Goal: Task Accomplishment & Management: Manage account settings

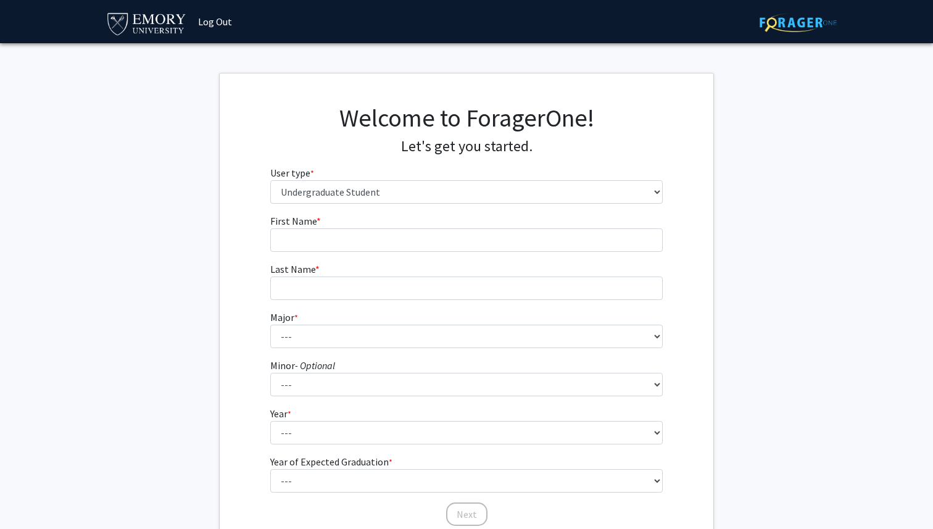
select select "1: undergrad"
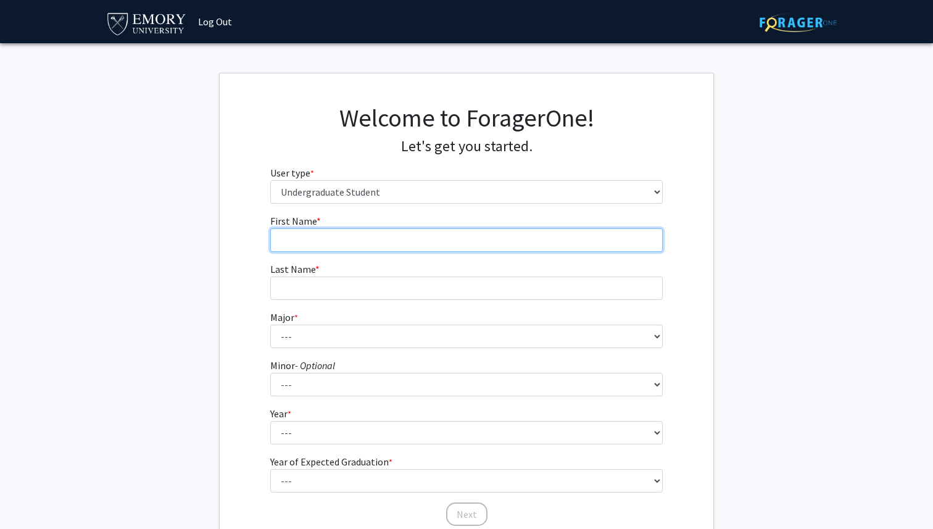
click at [341, 234] on input "First Name * required" at bounding box center [466, 239] width 393 height 23
type input "[PERSON_NAME]"
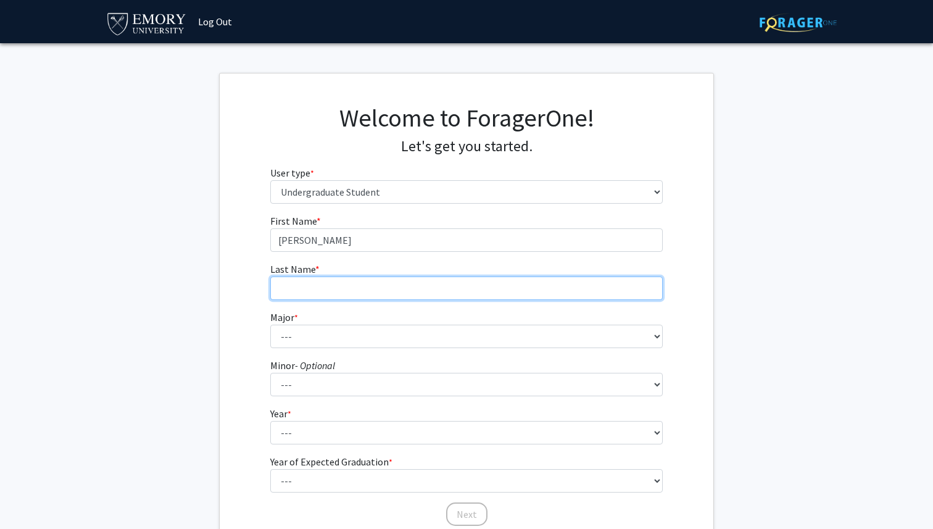
type input "[PERSON_NAME]"
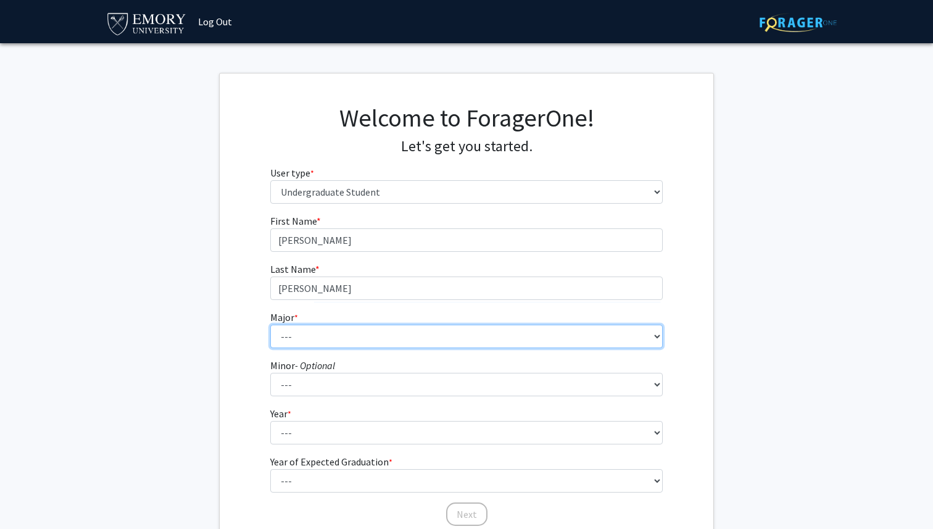
click at [329, 337] on select "--- Accounting African American Studies African Studies American Studies Analyt…" at bounding box center [466, 336] width 393 height 23
select select "16: 977"
click at [270, 325] on select "--- Accounting African American Studies African Studies American Studies Analyt…" at bounding box center [466, 336] width 393 height 23
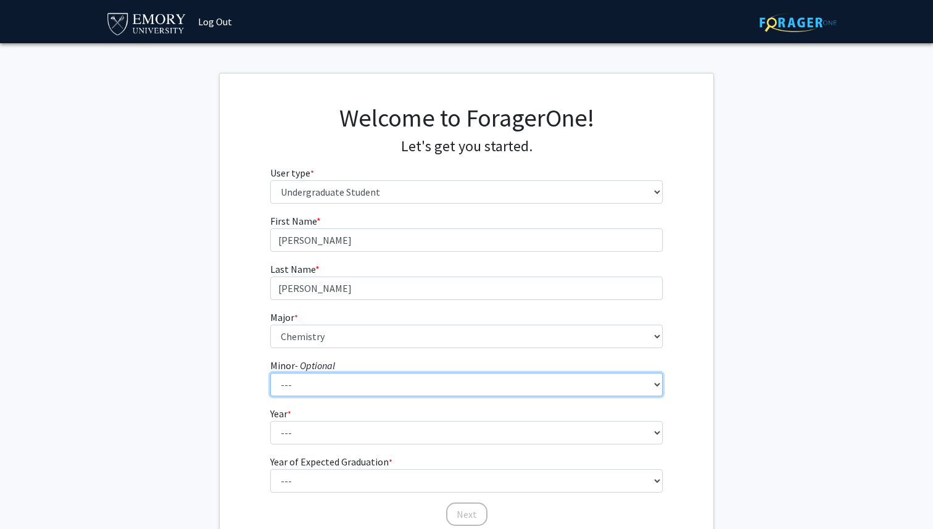
click at [389, 384] on select "--- African American Studies African Studies American Studies Ancient Mediterra…" at bounding box center [466, 384] width 393 height 23
click at [270, 373] on select "--- African American Studies African Studies American Studies Ancient Mediterra…" at bounding box center [466, 384] width 393 height 23
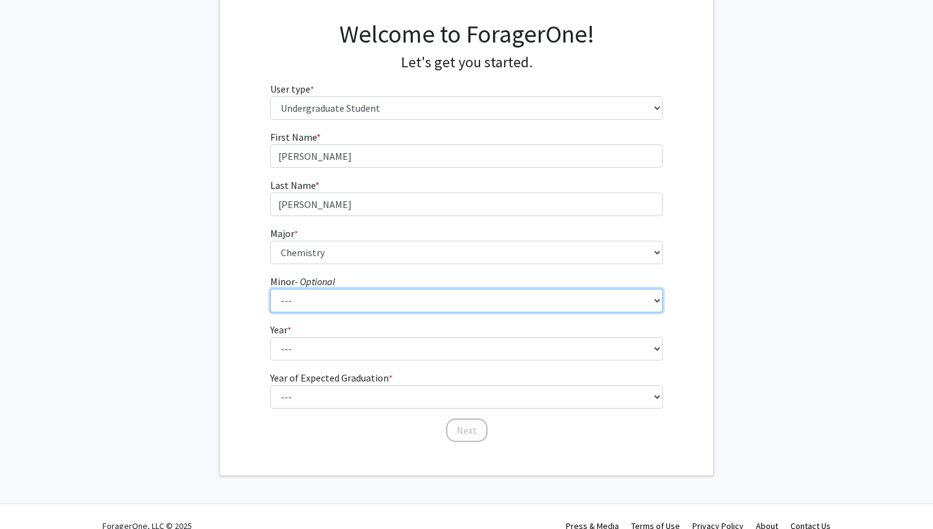
scroll to position [87, 0]
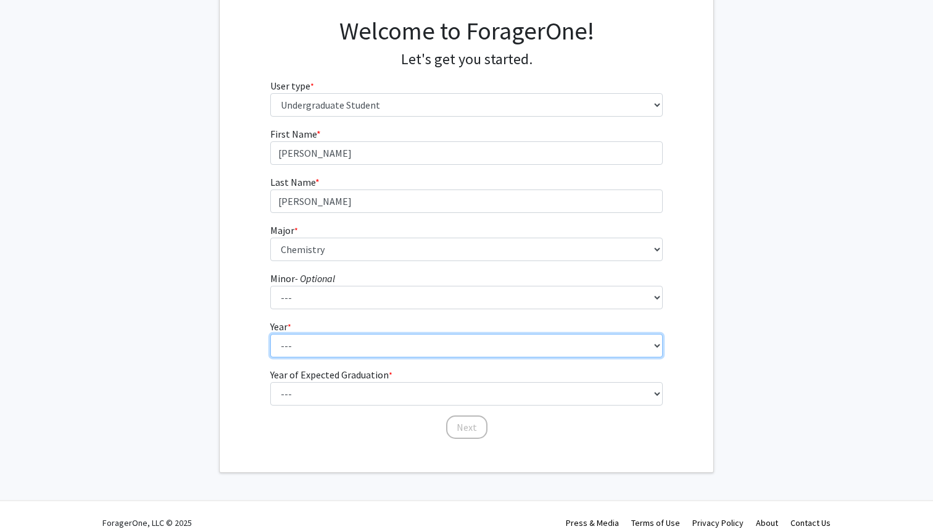
click at [360, 337] on select "--- First-year Sophomore Junior Senior Postbaccalaureate Certificate" at bounding box center [466, 345] width 393 height 23
select select "1: first-year"
click at [270, 334] on select "--- First-year Sophomore Junior Senior Postbaccalaureate Certificate" at bounding box center [466, 345] width 393 height 23
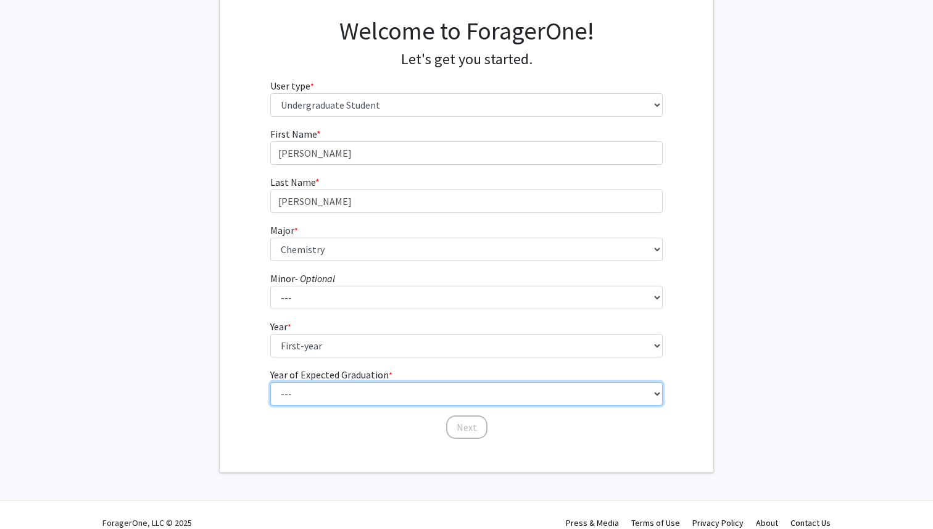
click at [358, 400] on select "--- 2025 2026 2027 2028 2029 2030 2031 2032 2033 2034" at bounding box center [466, 393] width 393 height 23
click at [270, 382] on select "--- 2025 2026 2027 2028 2029 2030 2031 2032 2033 2034" at bounding box center [466, 393] width 393 height 23
click at [370, 400] on select "--- 2025 2026 2027 2028 2029 2030 2031 2032 2033 2034" at bounding box center [466, 393] width 393 height 23
select select "5: 2029"
click at [270, 382] on select "--- 2025 2026 2027 2028 2029 2030 2031 2032 2033 2034" at bounding box center [466, 393] width 393 height 23
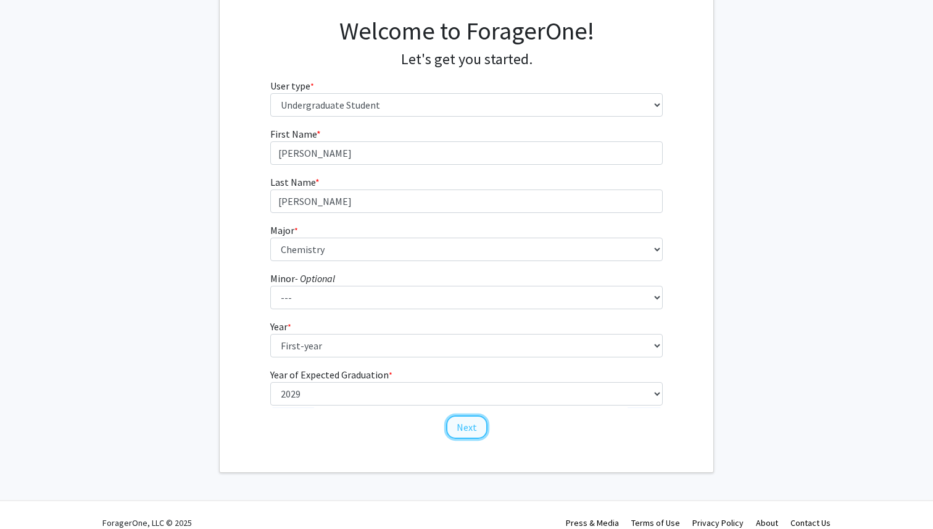
click at [454, 431] on button "Next" at bounding box center [466, 426] width 41 height 23
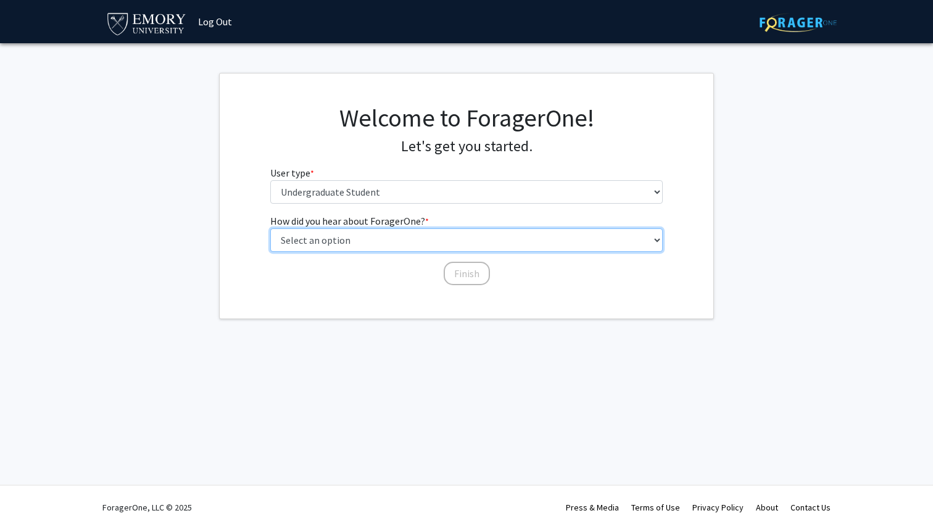
click at [356, 246] on select "Select an option Peer/student recommendation Faculty/staff recommendation Unive…" at bounding box center [466, 239] width 393 height 23
select select "3: university_website"
click at [270, 228] on select "Select an option Peer/student recommendation Faculty/staff recommendation Unive…" at bounding box center [466, 239] width 393 height 23
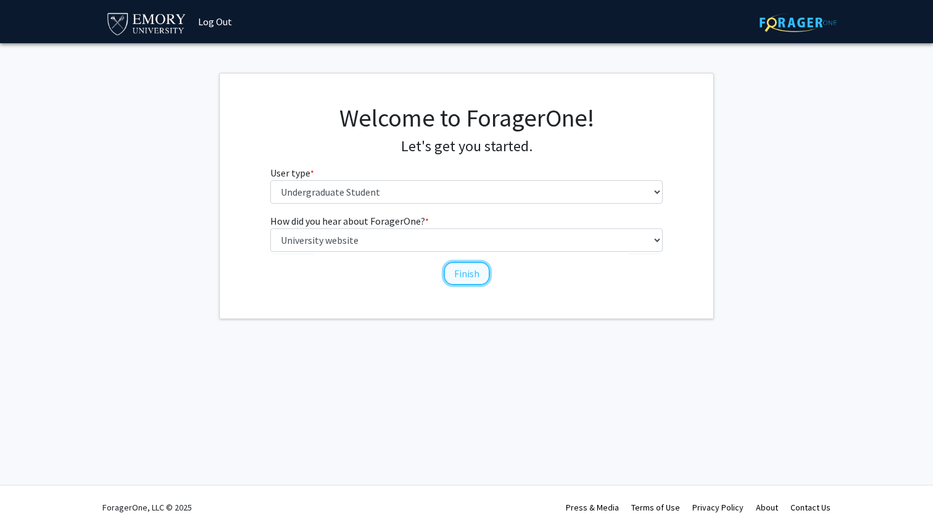
click at [469, 279] on button "Finish" at bounding box center [467, 273] width 46 height 23
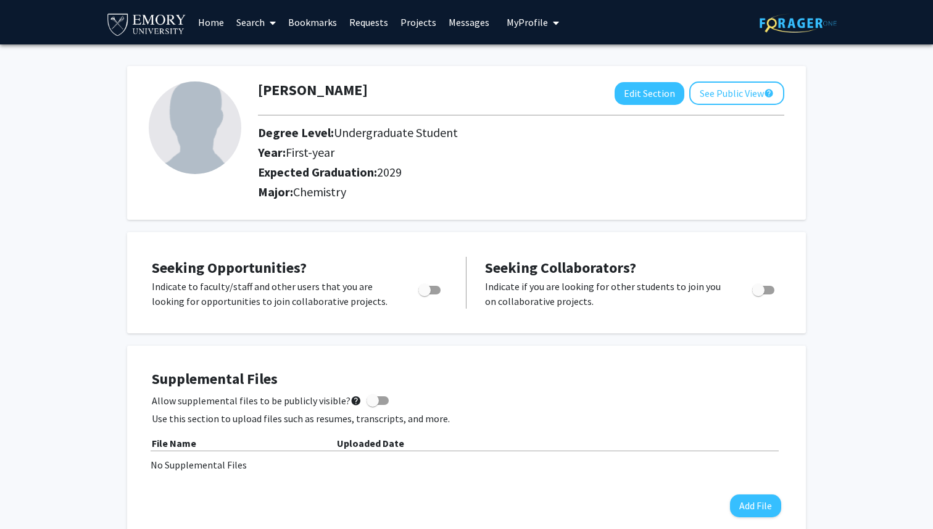
click at [271, 29] on span at bounding box center [270, 22] width 11 height 43
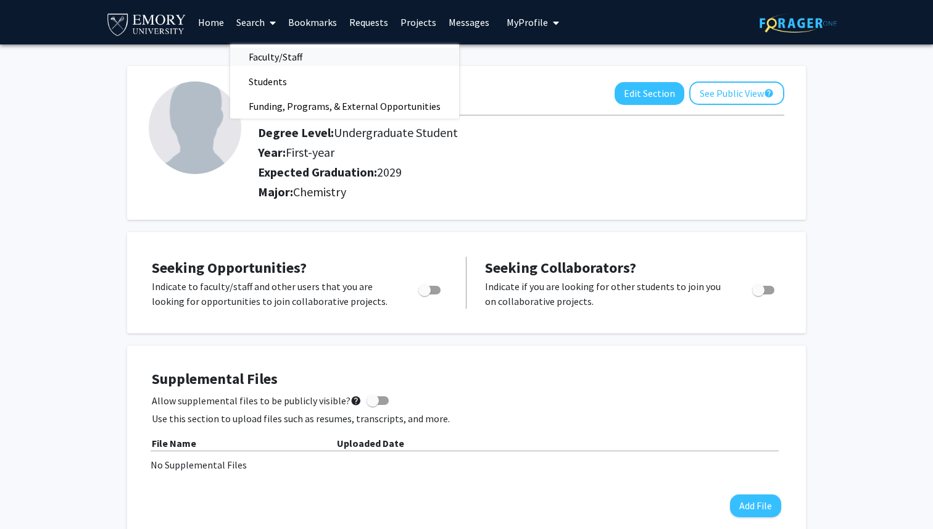
click at [281, 56] on span "Faculty/Staff" at bounding box center [275, 56] width 91 height 25
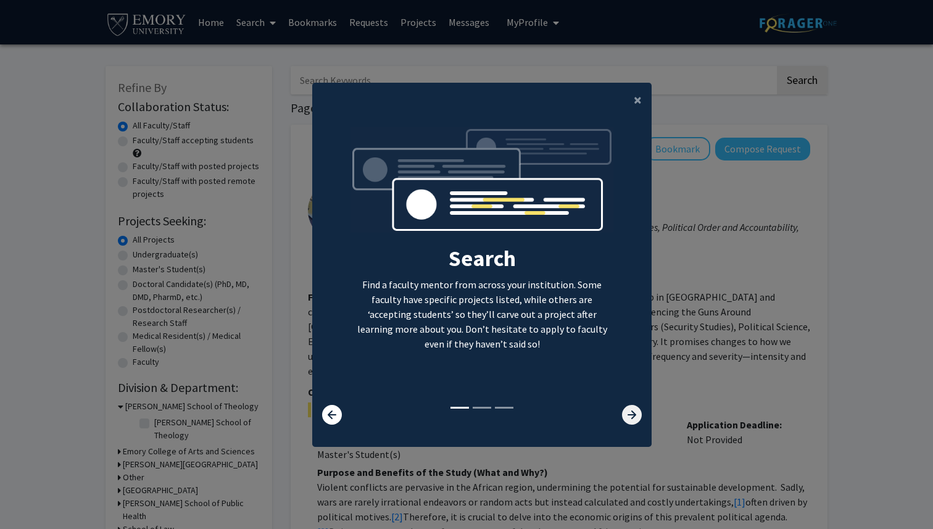
click at [629, 407] on icon at bounding box center [632, 415] width 20 height 20
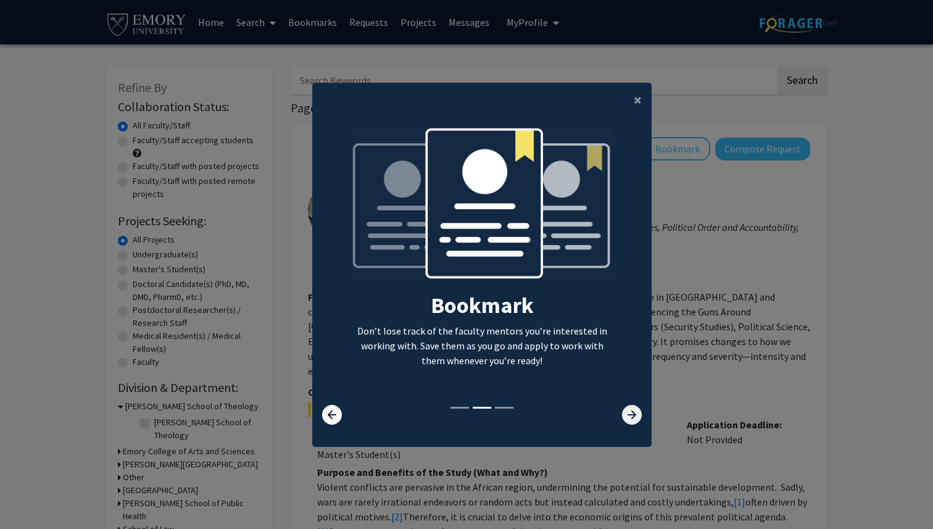
click at [628, 414] on icon at bounding box center [632, 415] width 20 height 20
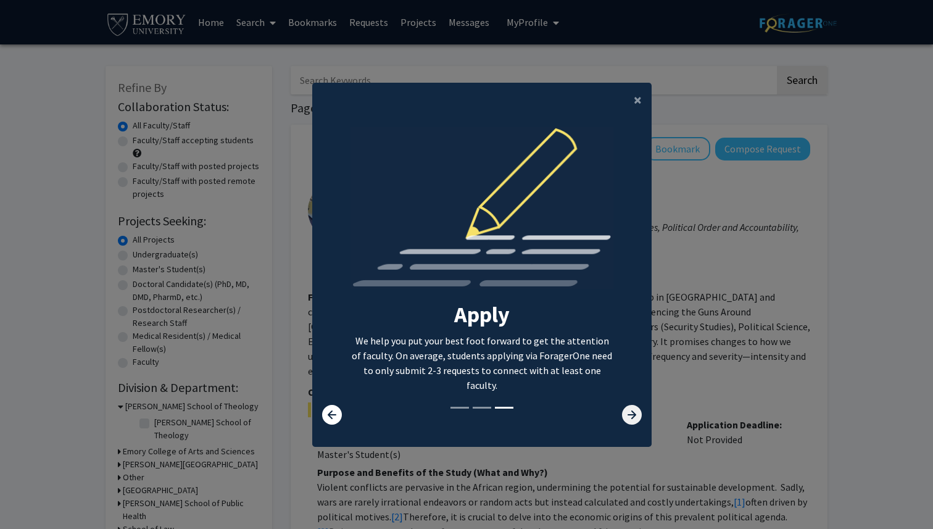
click at [631, 415] on icon at bounding box center [632, 415] width 20 height 20
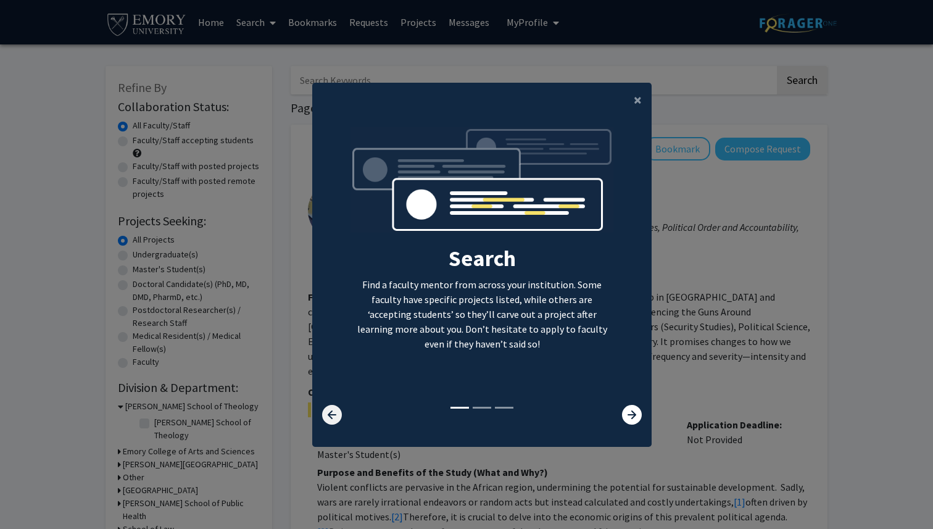
click at [335, 412] on icon at bounding box center [332, 415] width 20 height 20
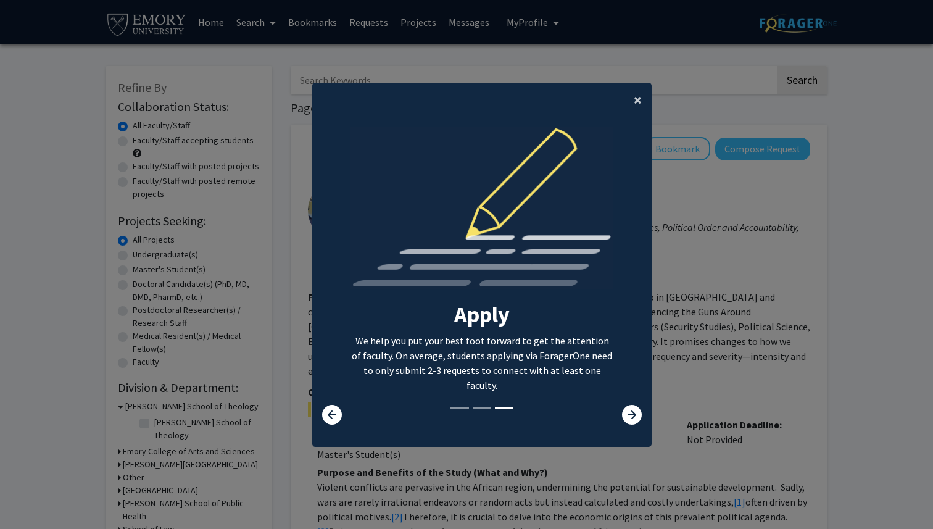
click at [635, 96] on span "×" at bounding box center [638, 99] width 8 height 19
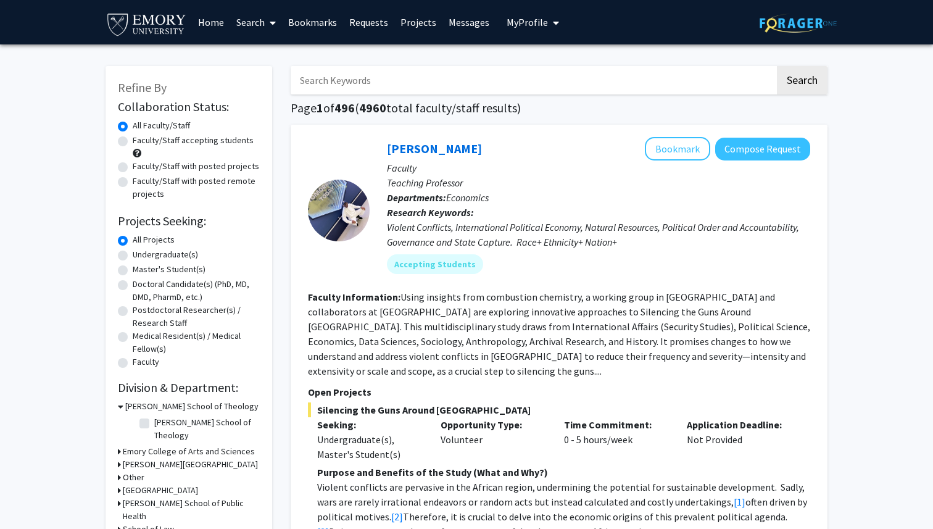
click at [133, 142] on label "Faculty/Staff accepting students" at bounding box center [193, 140] width 121 height 13
click at [133, 142] on input "Faculty/Staff accepting students" at bounding box center [137, 138] width 8 height 8
radio input "true"
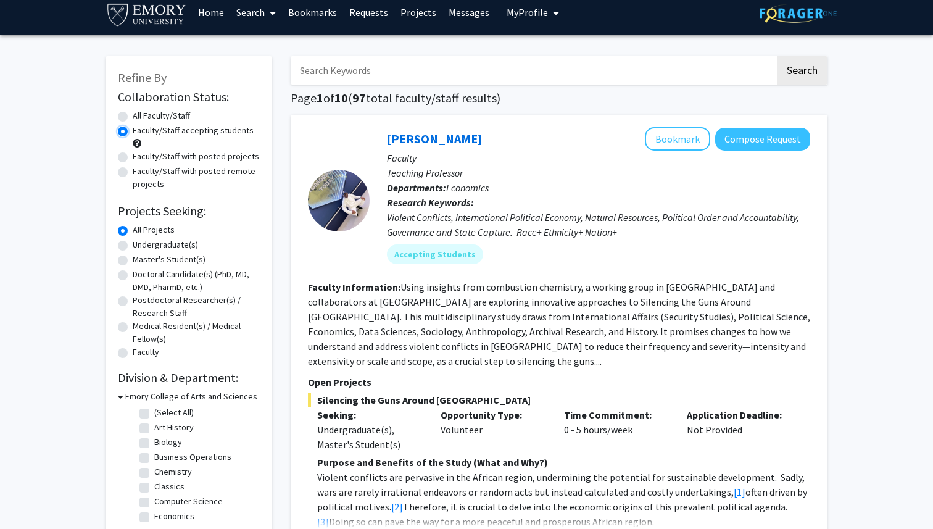
scroll to position [14, 0]
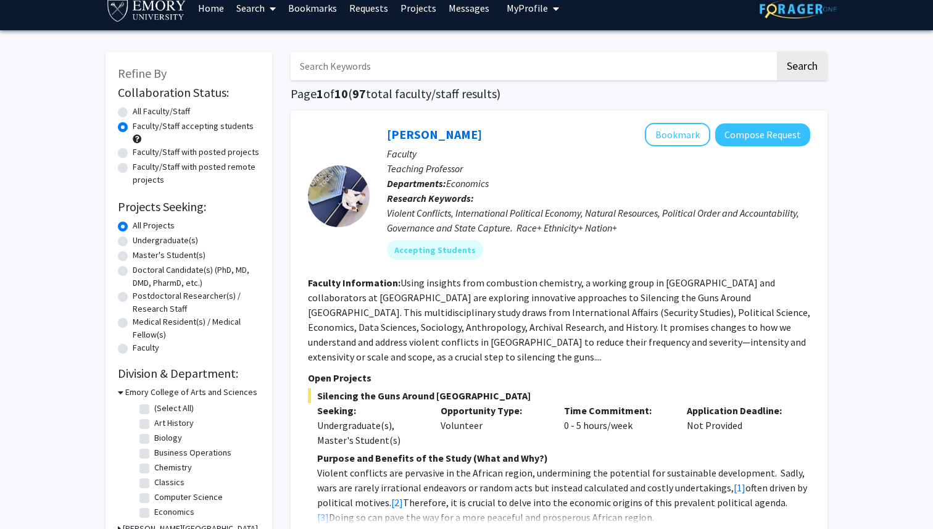
click at [133, 240] on label "Undergraduate(s)" at bounding box center [165, 240] width 65 height 13
click at [133, 240] on input "Undergraduate(s)" at bounding box center [137, 238] width 8 height 8
radio input "true"
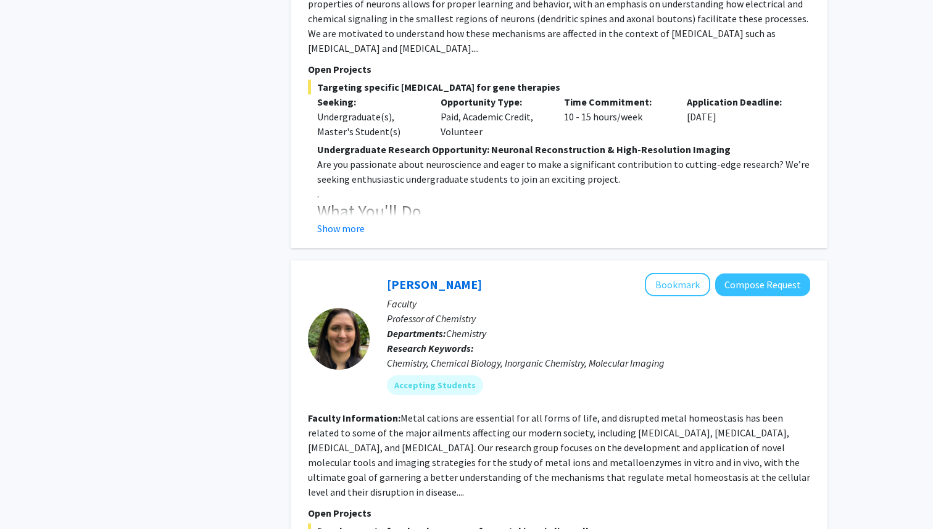
scroll to position [696, 0]
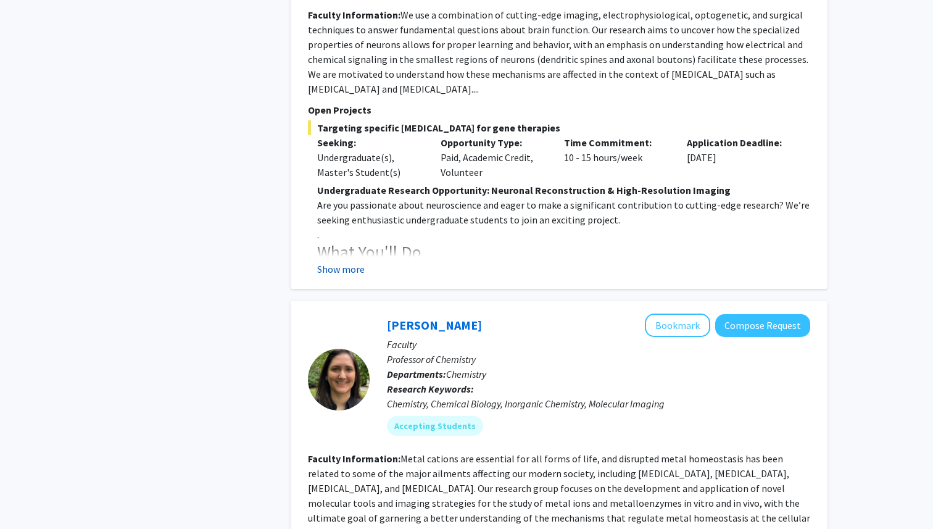
click at [348, 262] on button "Show more" at bounding box center [341, 269] width 48 height 15
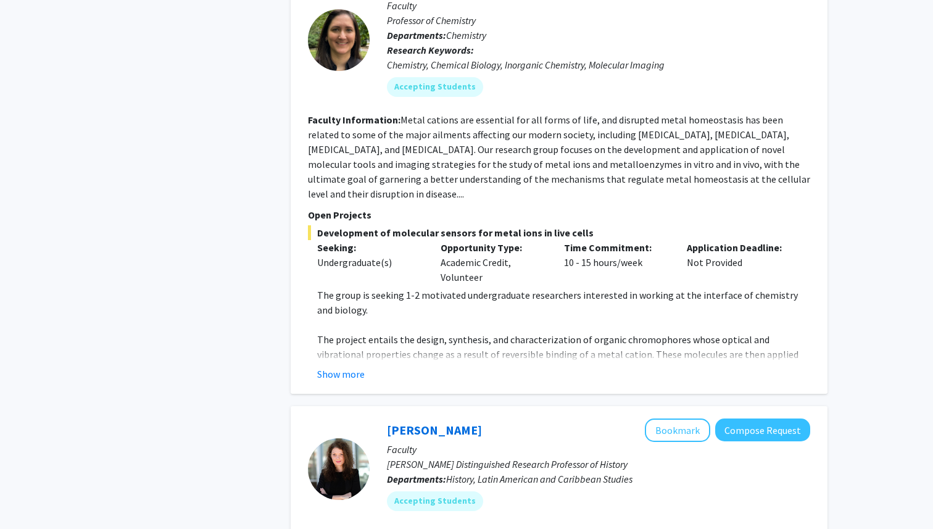
scroll to position [1318, 0]
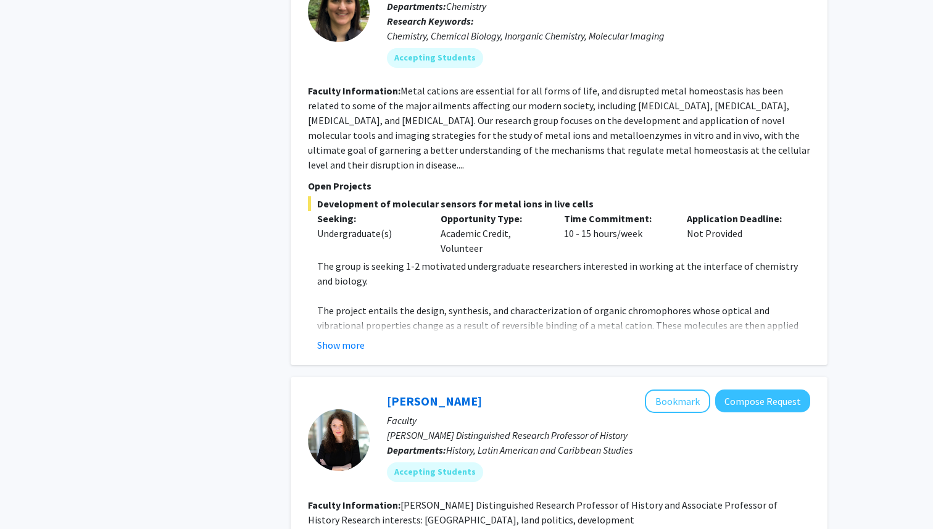
click at [330, 324] on div "[PERSON_NAME] Bookmark Compose Request Faculty Professor of Chemistry Departmen…" at bounding box center [559, 148] width 537 height 431
click at [329, 337] on button "Show more" at bounding box center [341, 344] width 48 height 15
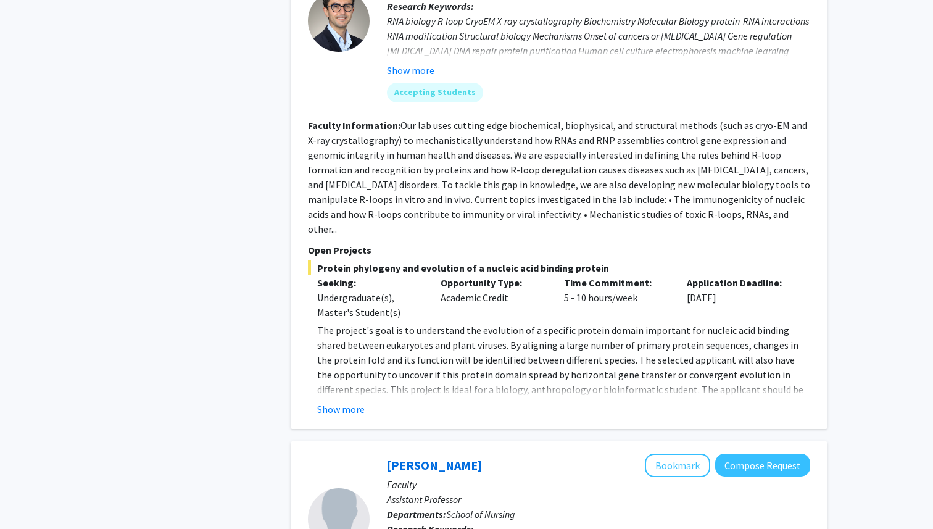
scroll to position [2317, 0]
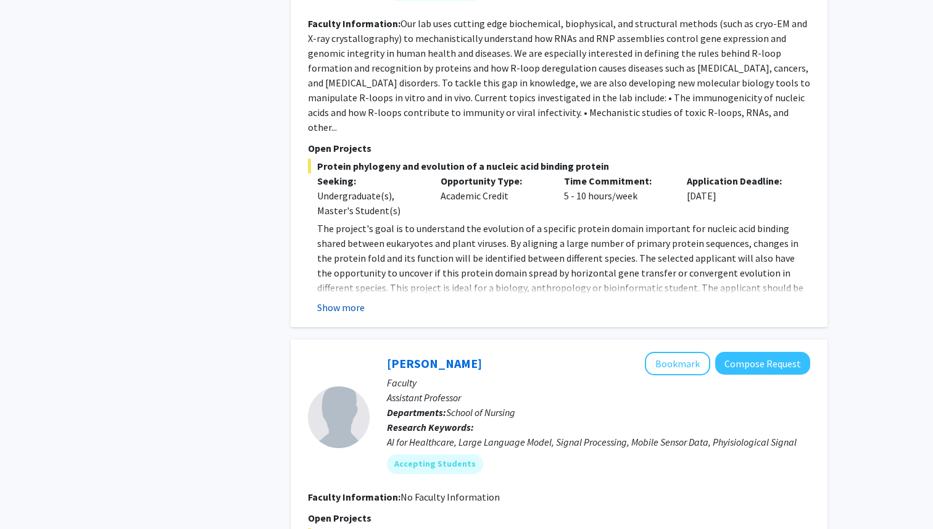
click at [349, 300] on button "Show more" at bounding box center [341, 307] width 48 height 15
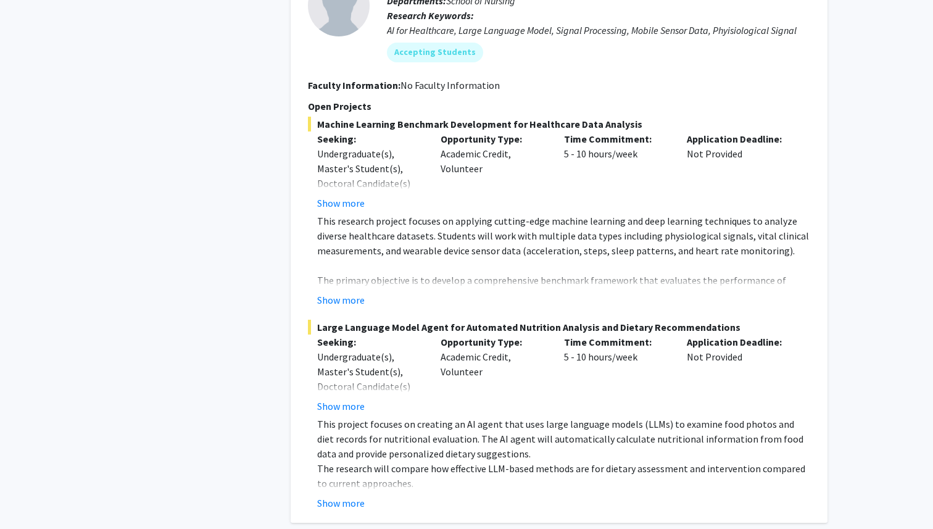
scroll to position [2815, 0]
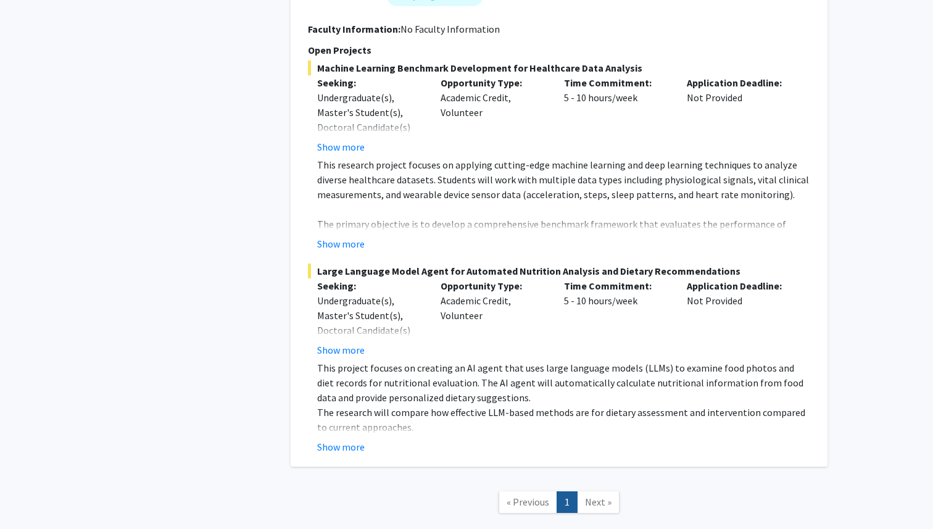
click at [580, 491] on link "Next »" at bounding box center [598, 502] width 43 height 22
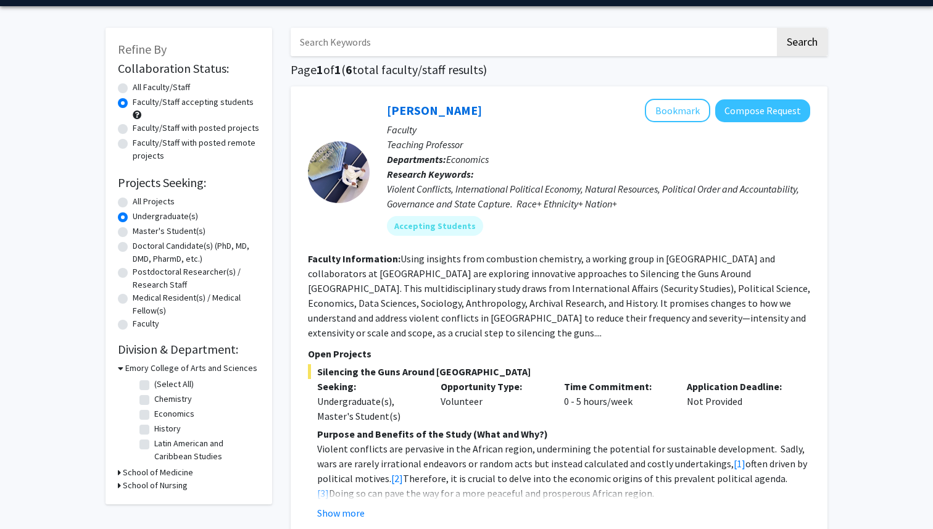
scroll to position [13, 0]
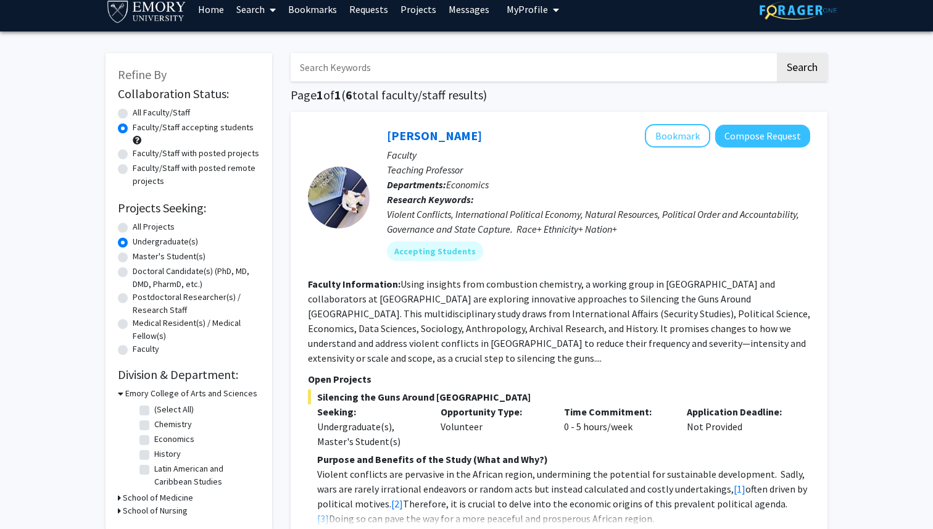
click at [133, 113] on label "All Faculty/Staff" at bounding box center [161, 112] width 57 height 13
click at [133, 113] on input "All Faculty/Staff" at bounding box center [137, 110] width 8 height 8
radio input "true"
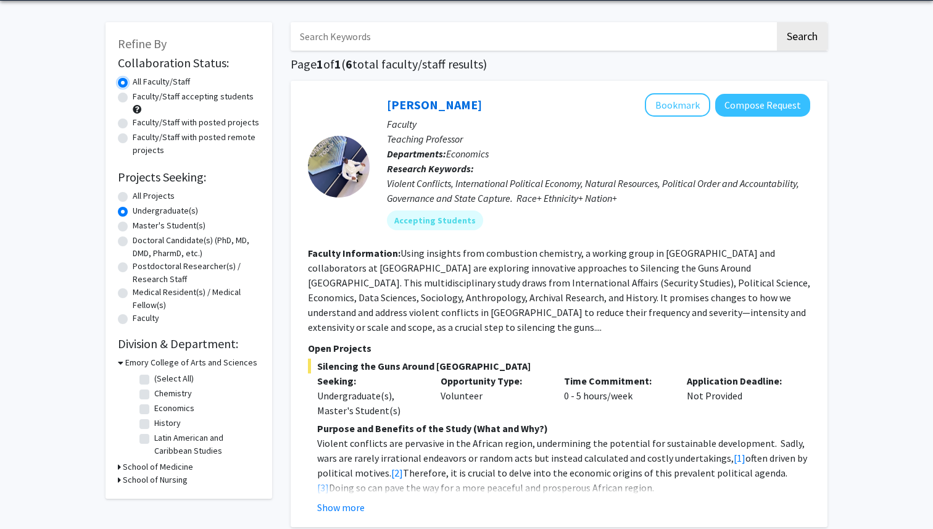
scroll to position [47, 0]
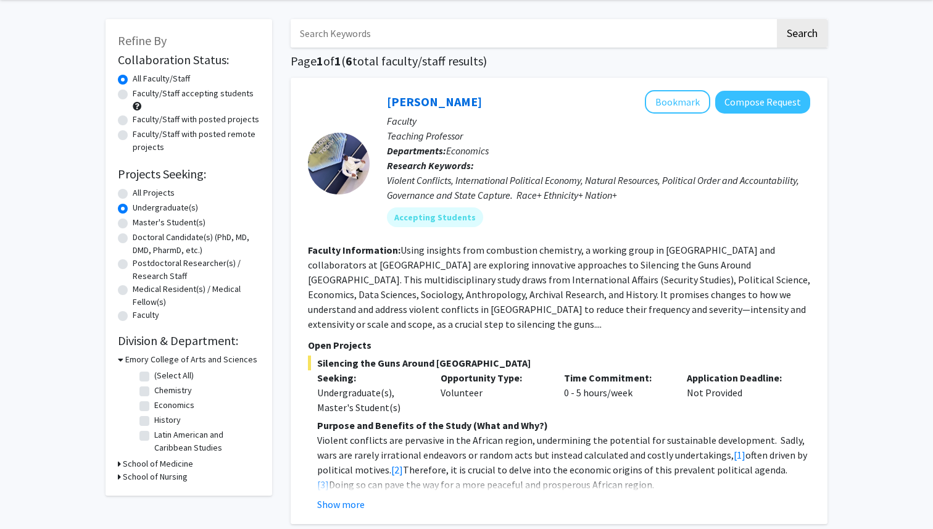
click at [133, 194] on label "All Projects" at bounding box center [154, 192] width 42 height 13
click at [133, 194] on input "All Projects" at bounding box center [137, 190] width 8 height 8
radio input "true"
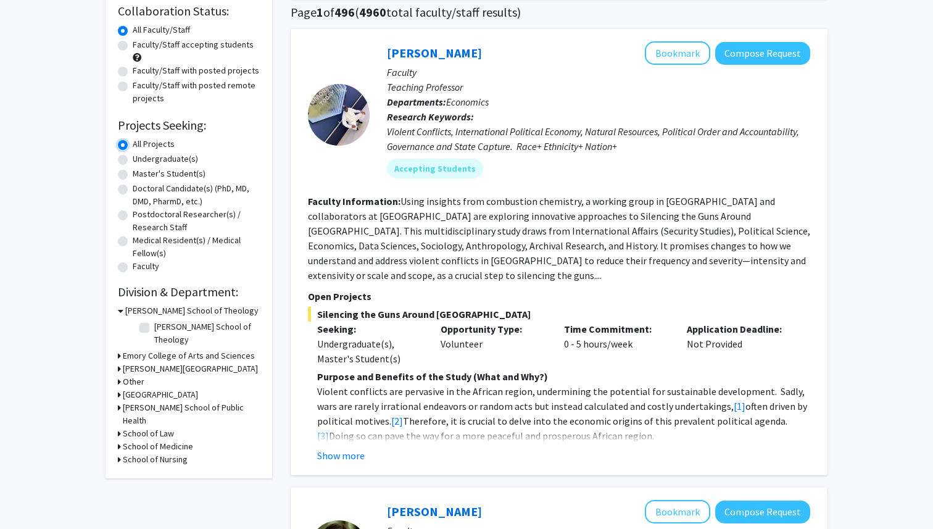
scroll to position [102, 0]
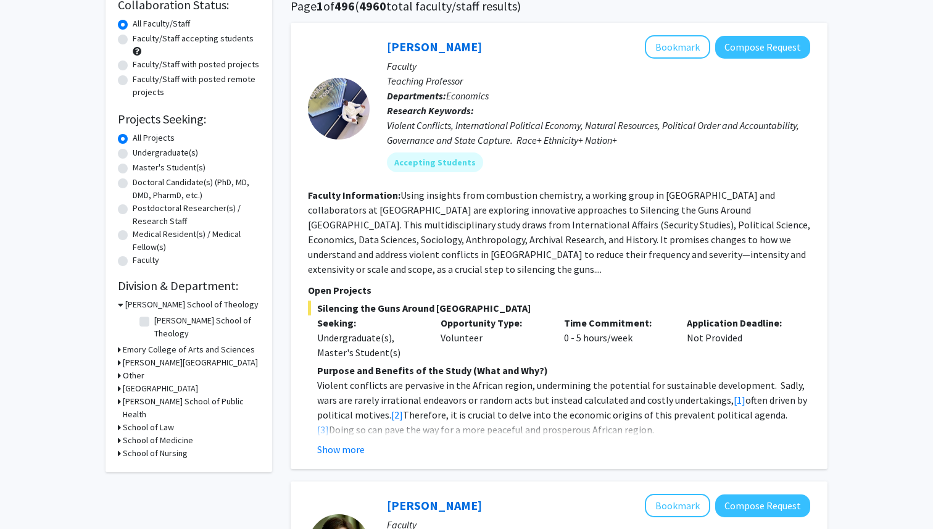
click at [123, 343] on h3 "Emory College of Arts and Sciences" at bounding box center [189, 349] width 132 height 13
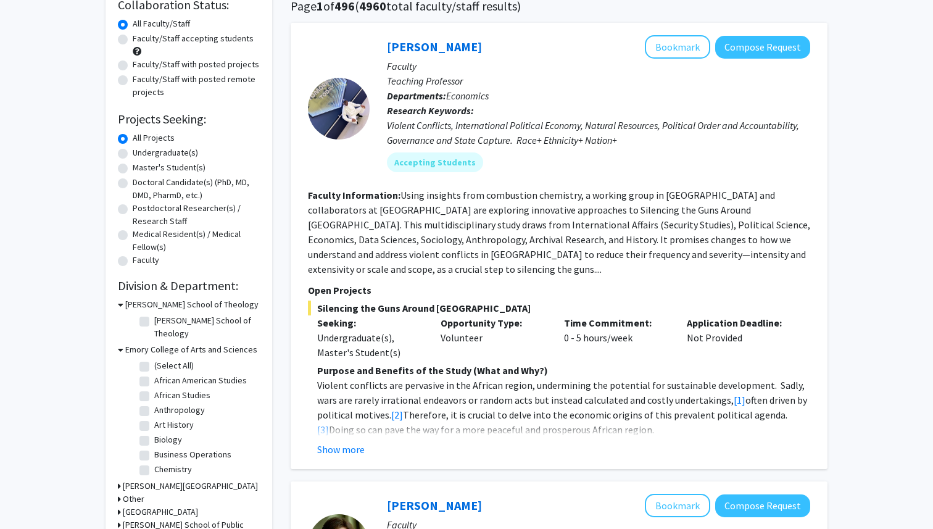
click at [154, 433] on label "Biology" at bounding box center [168, 439] width 28 height 13
click at [154, 433] on input "Biology" at bounding box center [158, 437] width 8 height 8
checkbox input "true"
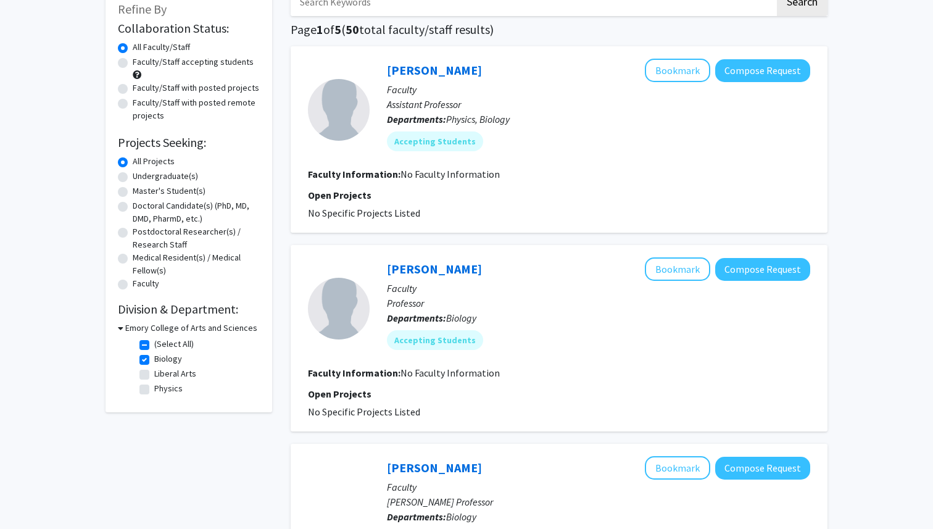
scroll to position [79, 0]
click at [154, 347] on label "(Select All)" at bounding box center [173, 343] width 39 height 13
click at [154, 345] on input "(Select All)" at bounding box center [158, 341] width 8 height 8
checkbox input "false"
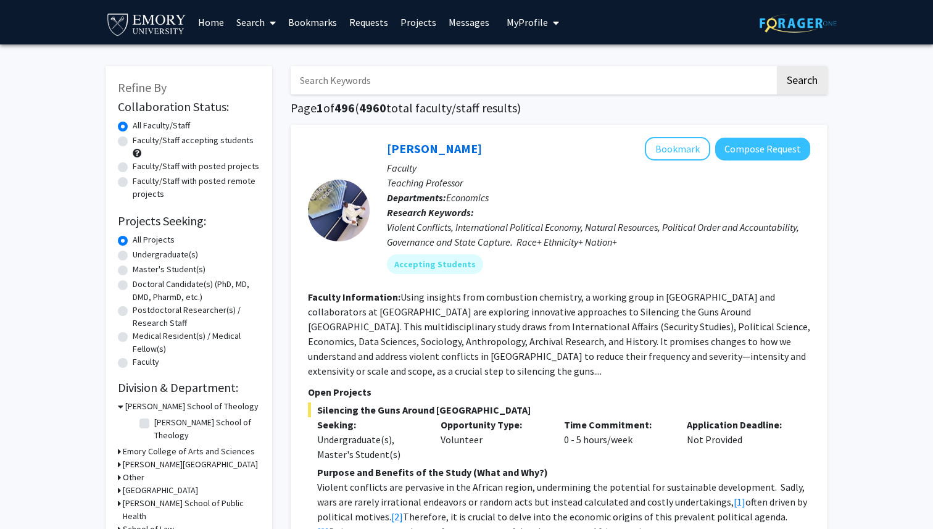
click at [125, 408] on h3 "[PERSON_NAME] School of Theology" at bounding box center [191, 406] width 133 height 13
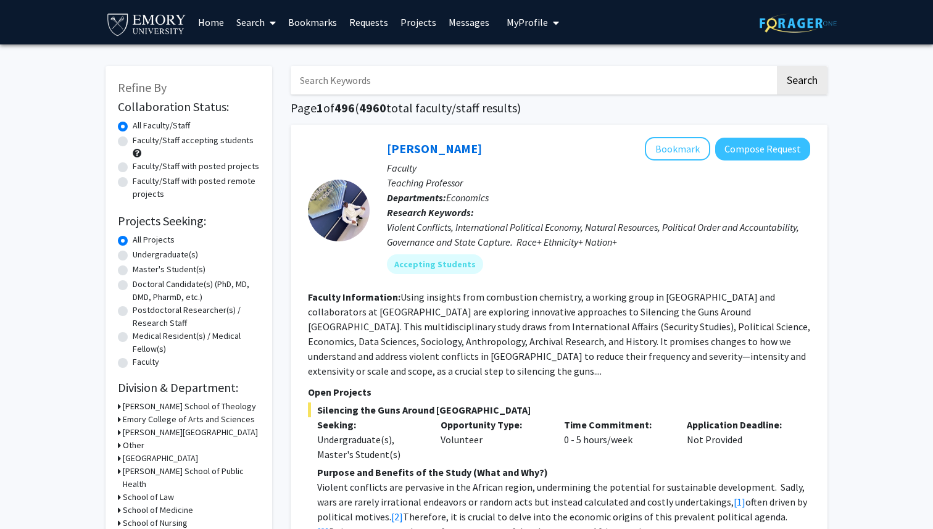
click at [124, 415] on h3 "Emory College of Arts and Sciences" at bounding box center [189, 419] width 132 height 13
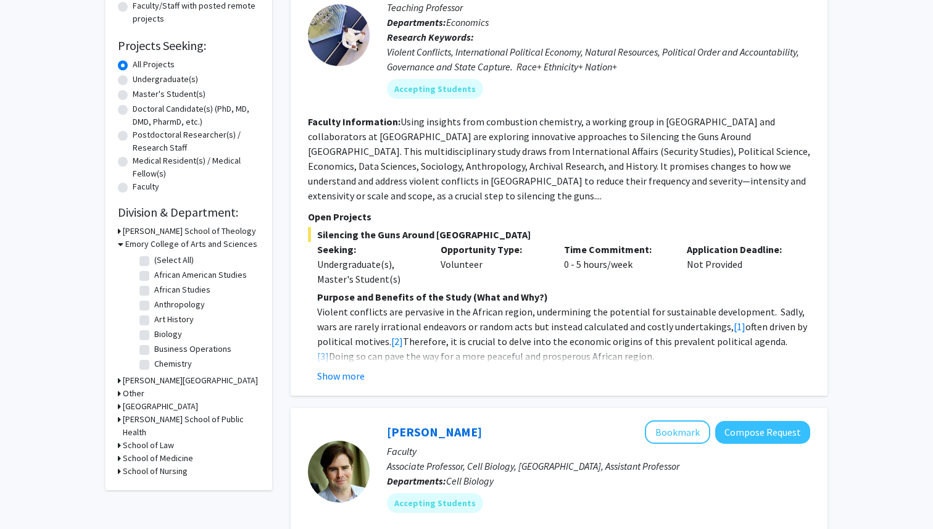
scroll to position [194, 0]
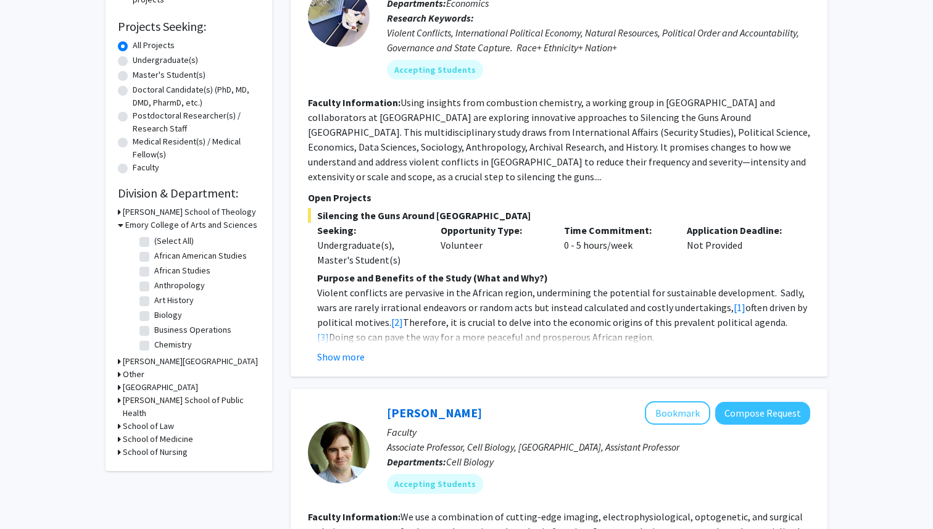
click at [154, 347] on label "Chemistry" at bounding box center [173, 344] width 38 height 13
click at [154, 346] on input "Chemistry" at bounding box center [158, 342] width 8 height 8
checkbox input "true"
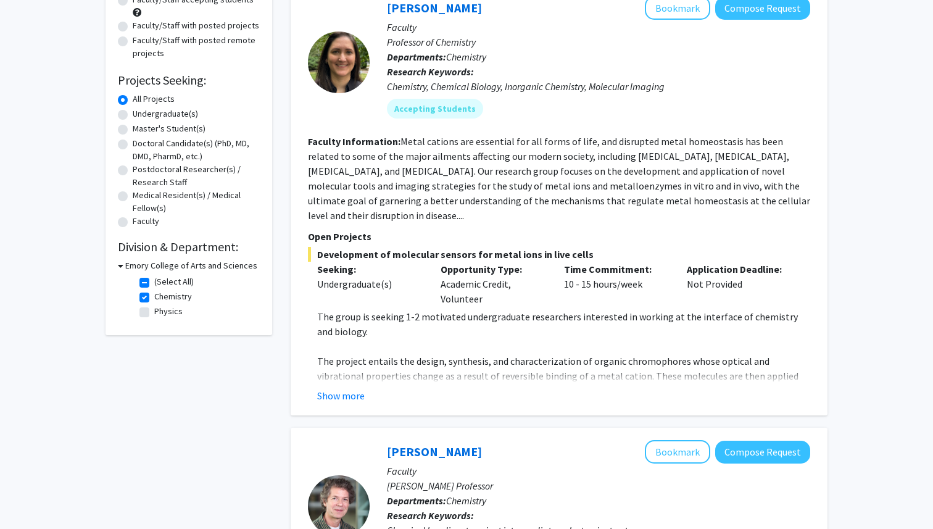
scroll to position [141, 0]
click at [338, 371] on fg-read-more "The group is seeking 1-2 motivated undergraduate researchers interested in work…" at bounding box center [559, 355] width 502 height 94
click at [350, 387] on button "Show more" at bounding box center [341, 394] width 48 height 15
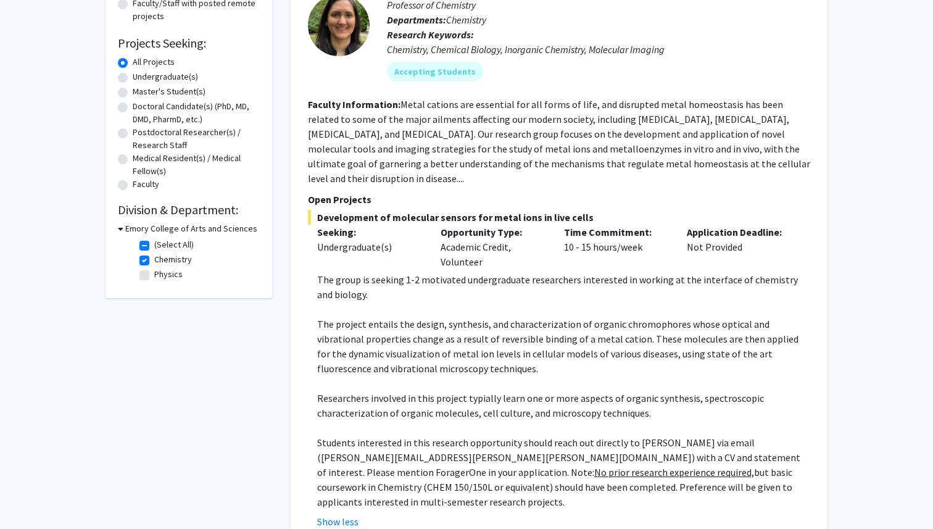
scroll to position [182, 0]
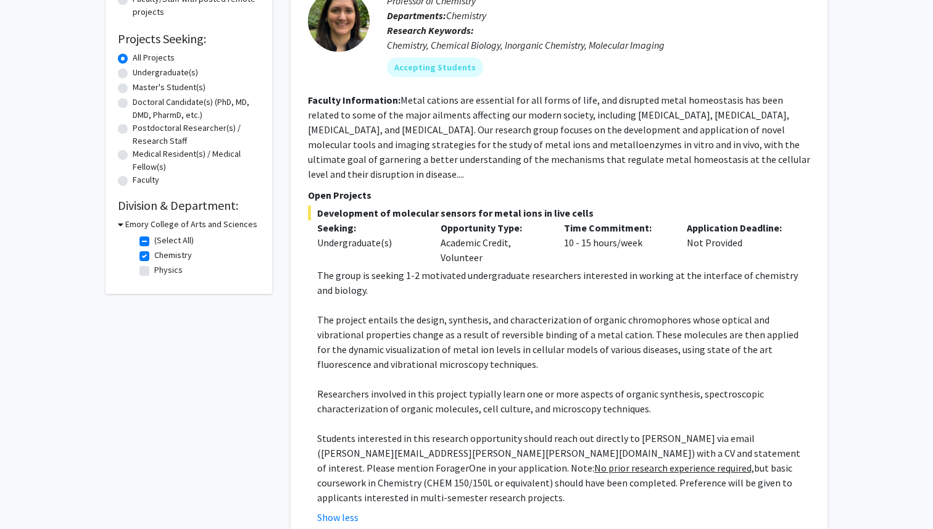
click at [632, 147] on fg-read-more "Metal cations are essential for all forms of life, and disrupted metal homeosta…" at bounding box center [559, 137] width 502 height 86
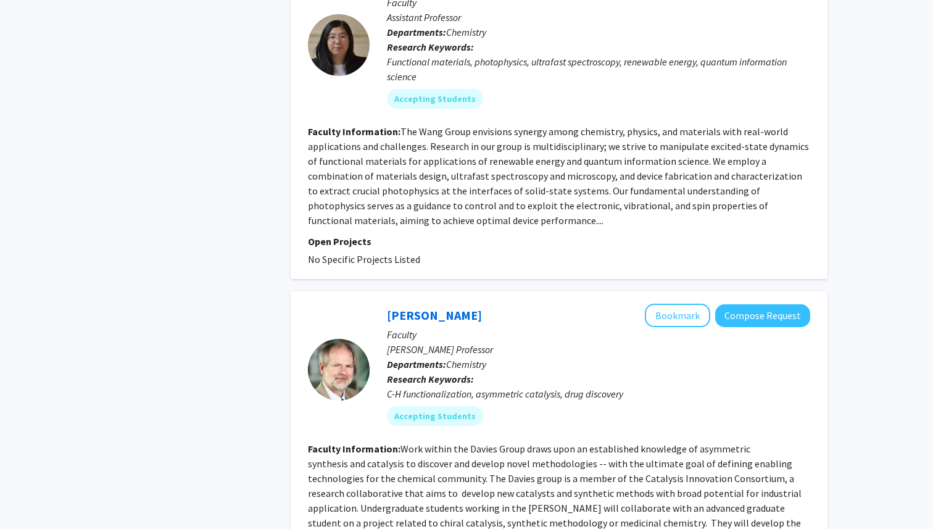
scroll to position [1020, 0]
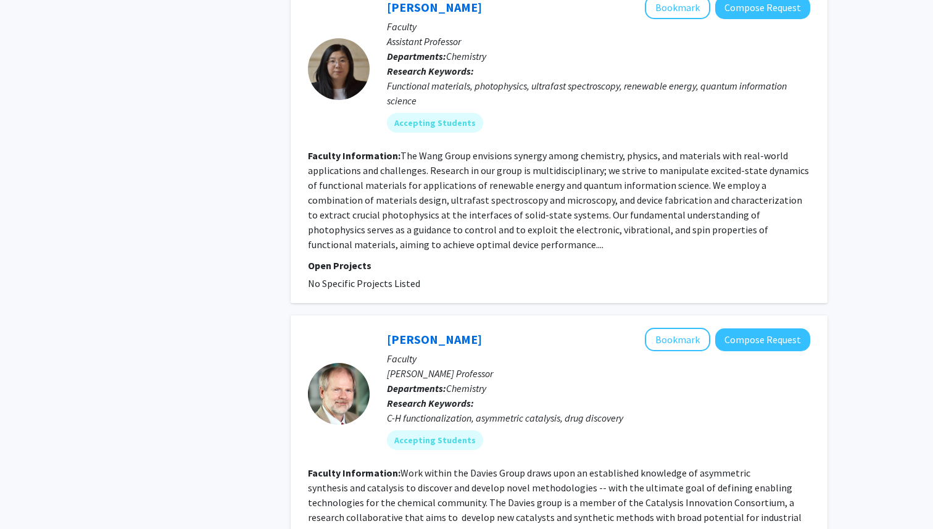
click at [463, 258] on p "Open Projects" at bounding box center [559, 265] width 502 height 15
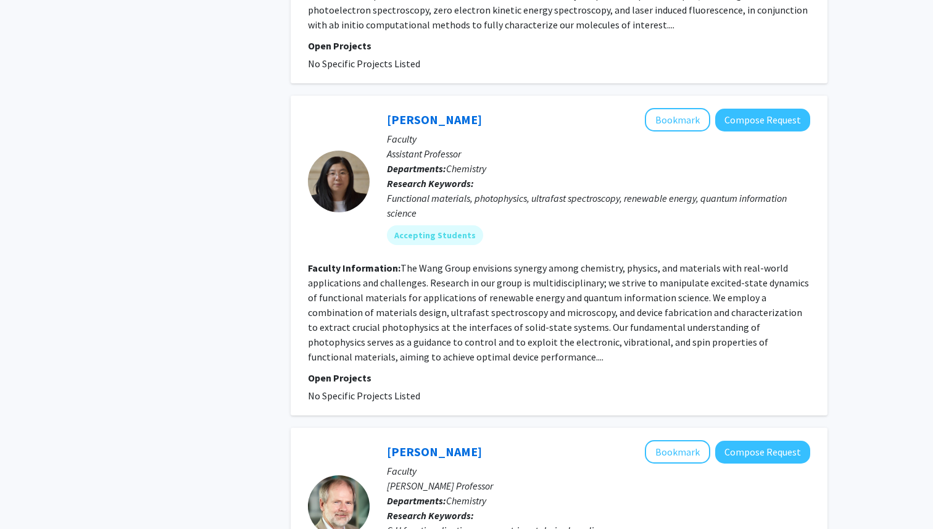
scroll to position [879, 0]
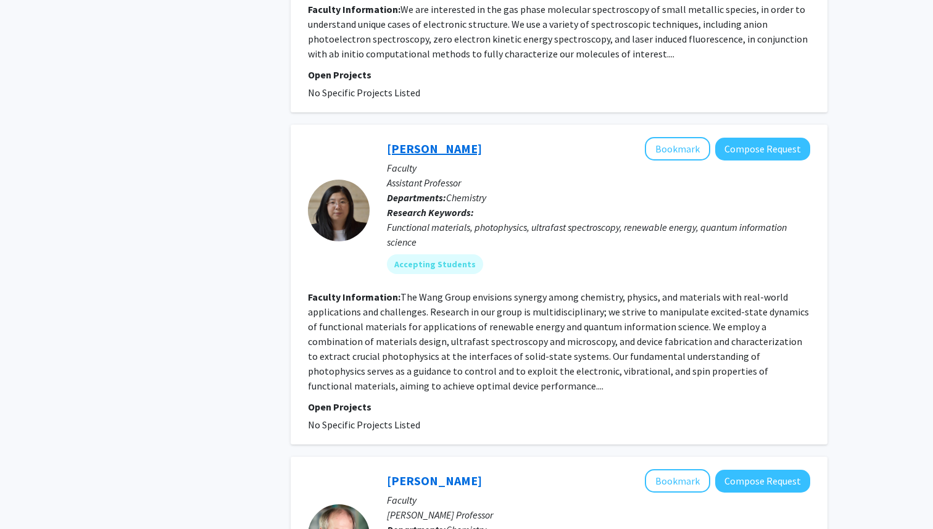
click at [418, 141] on link "[PERSON_NAME]" at bounding box center [434, 148] width 95 height 15
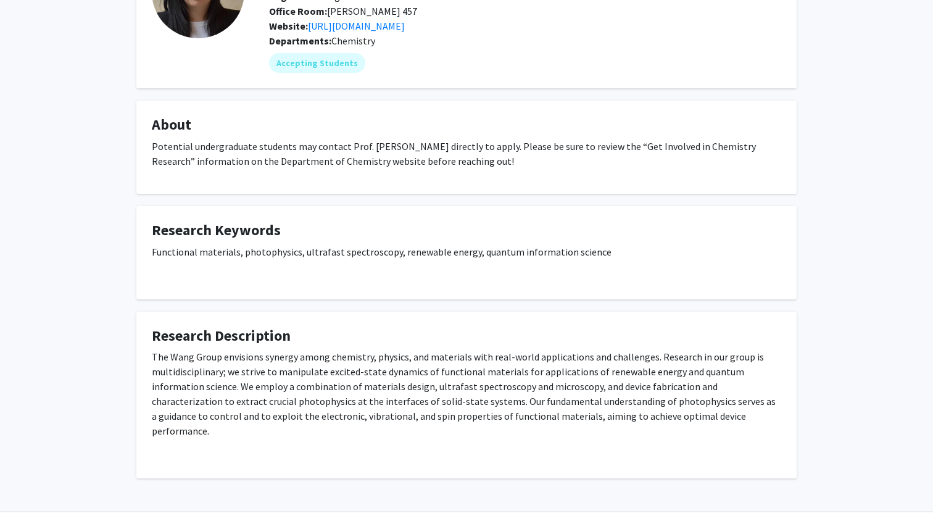
scroll to position [135, 0]
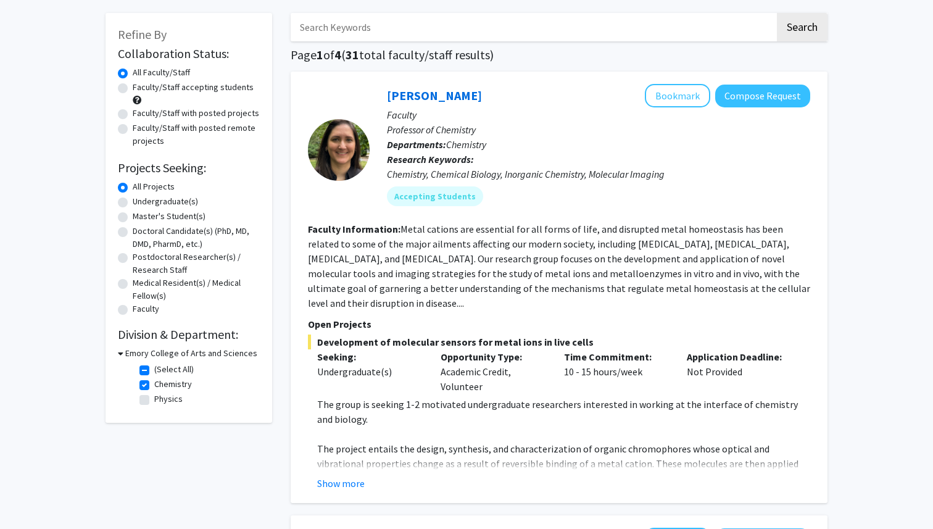
scroll to position [58, 0]
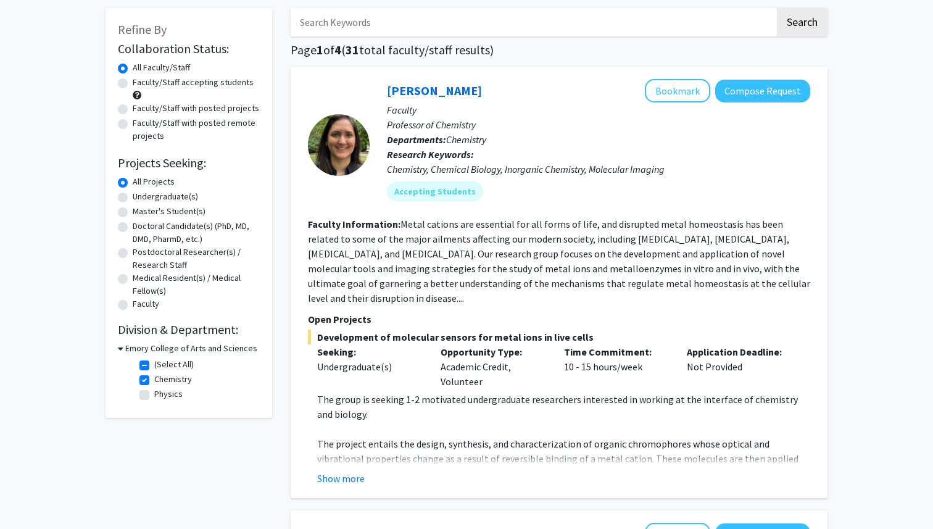
click at [359, 453] on fg-read-more "The group is seeking 1-2 motivated undergraduate researchers interested in work…" at bounding box center [559, 439] width 502 height 94
click at [347, 455] on fg-read-more "The group is seeking 1-2 motivated undergraduate researchers interested in work…" at bounding box center [559, 439] width 502 height 94
click at [354, 471] on button "Show more" at bounding box center [341, 478] width 48 height 15
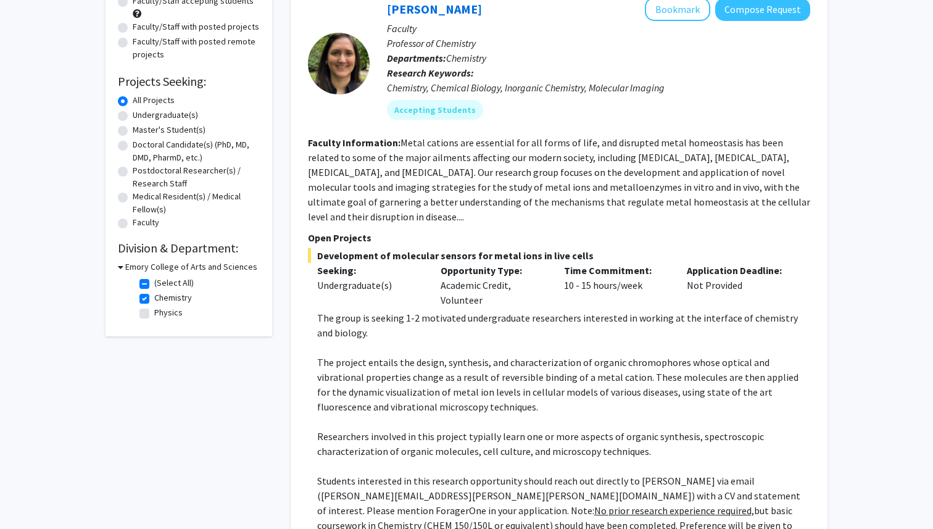
scroll to position [78, 0]
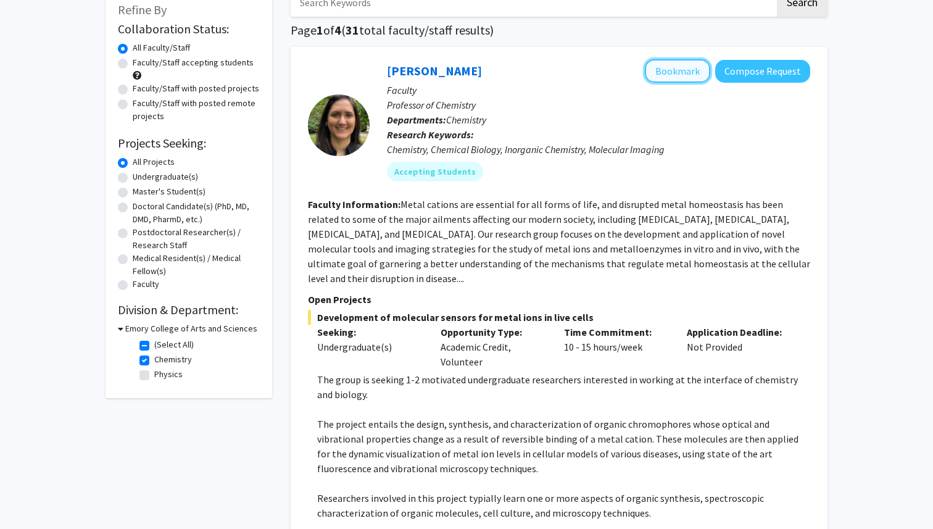
click at [689, 81] on button "Bookmark" at bounding box center [677, 70] width 65 height 23
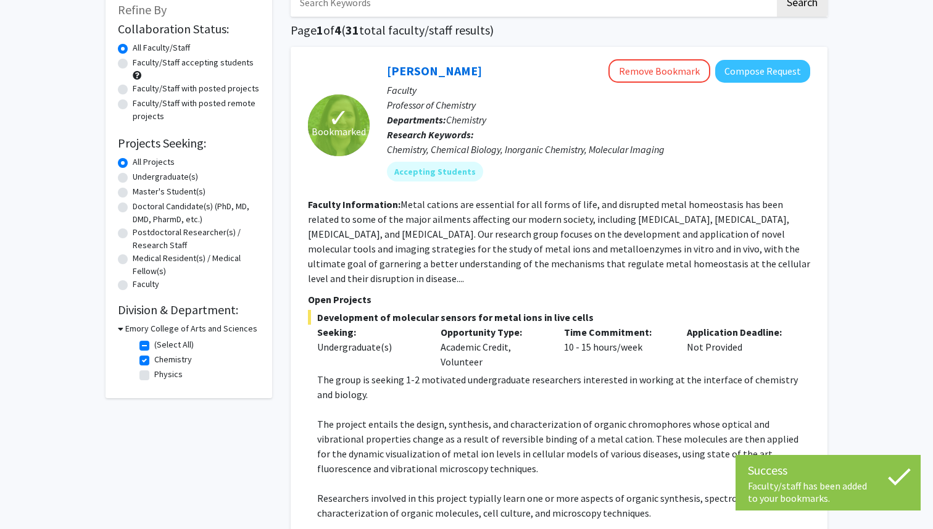
scroll to position [0, 0]
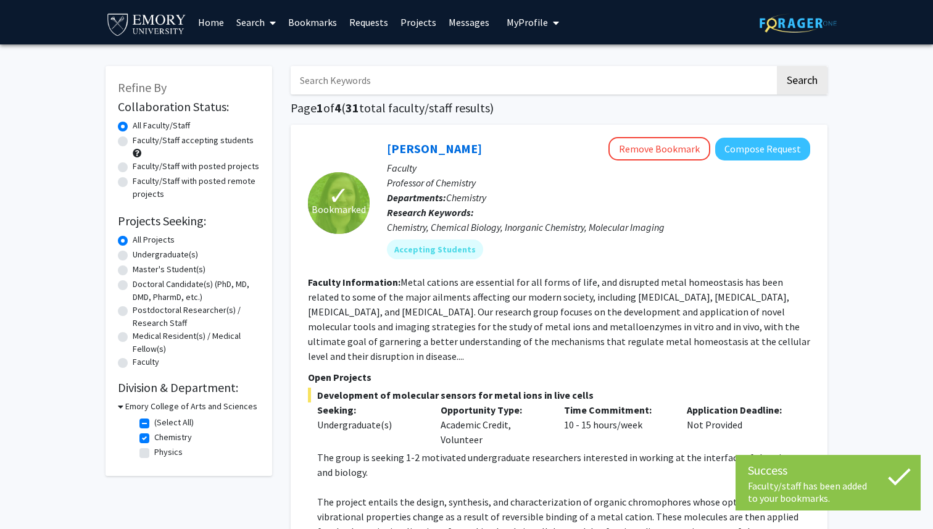
click at [531, 22] on span "My Profile" at bounding box center [527, 22] width 41 height 12
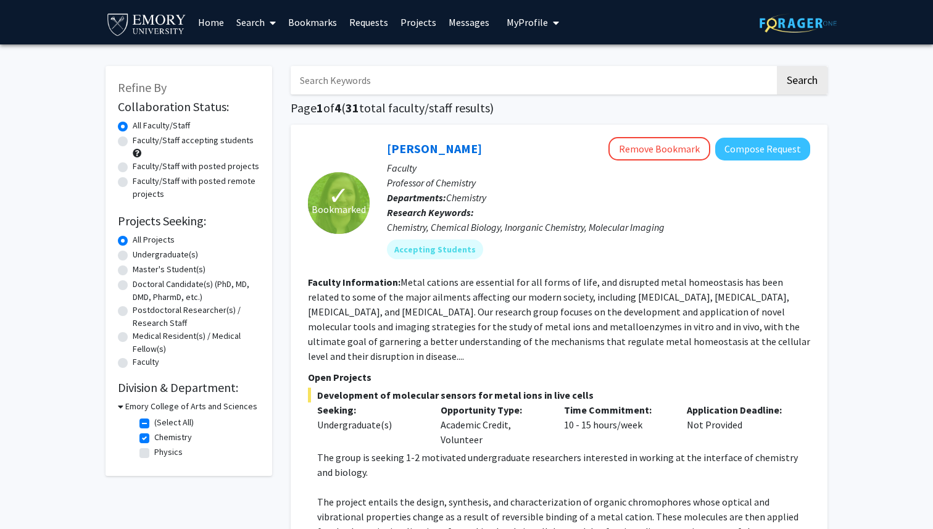
click at [326, 23] on link "Bookmarks" at bounding box center [312, 22] width 61 height 43
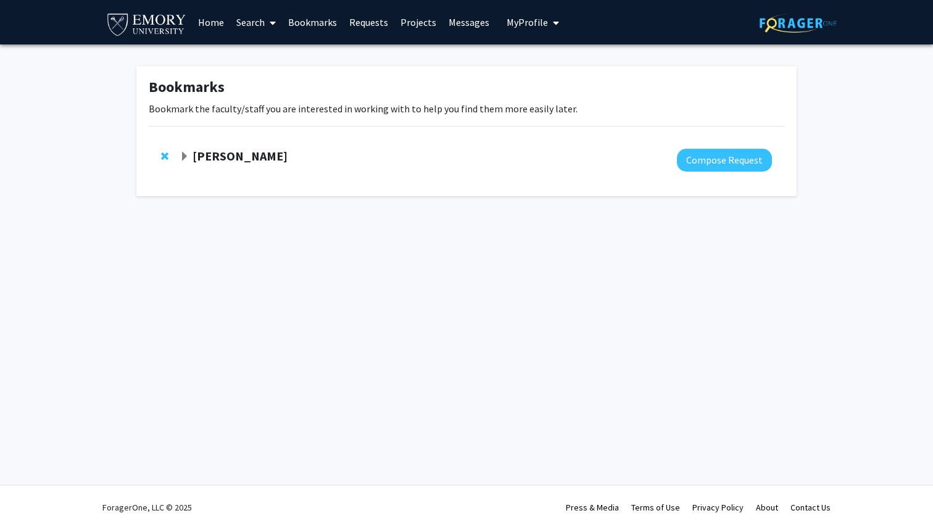
click at [271, 22] on icon at bounding box center [273, 23] width 6 height 10
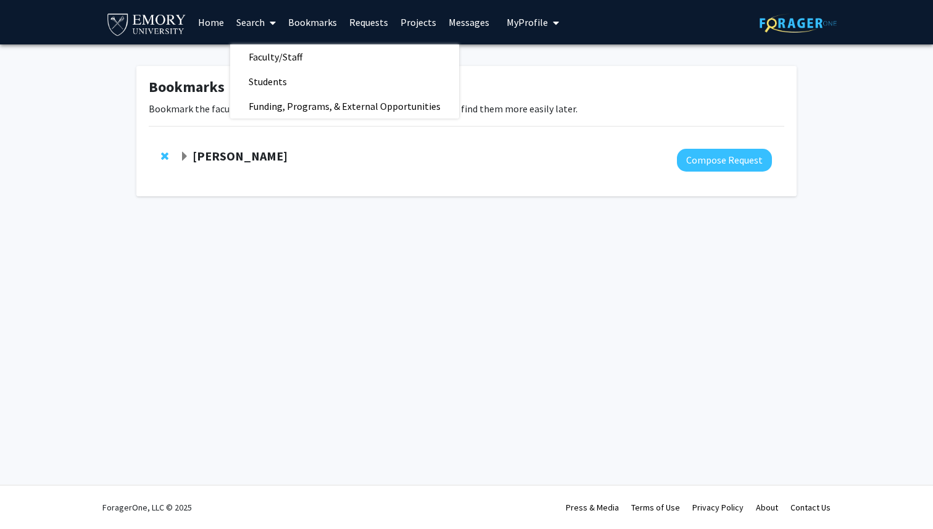
click at [271, 22] on icon at bounding box center [273, 23] width 6 height 10
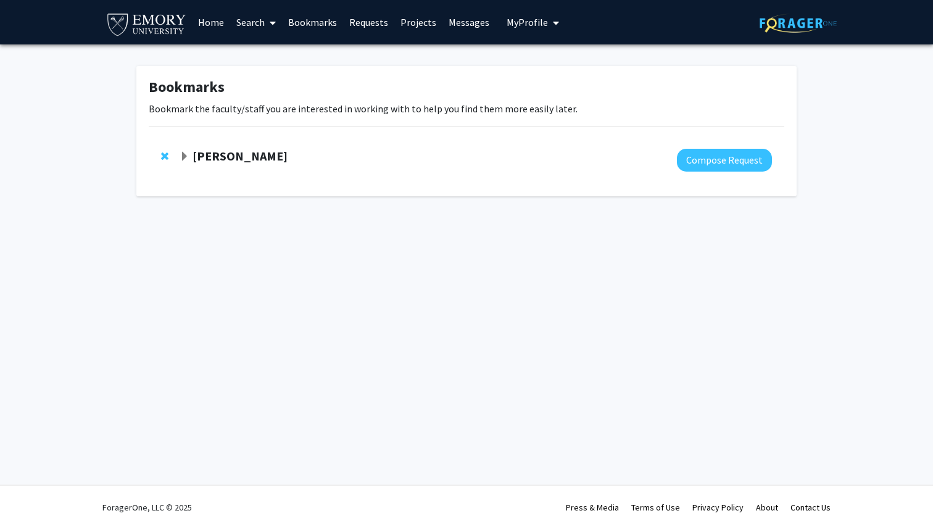
click at [220, 23] on link "Home" at bounding box center [211, 22] width 38 height 43
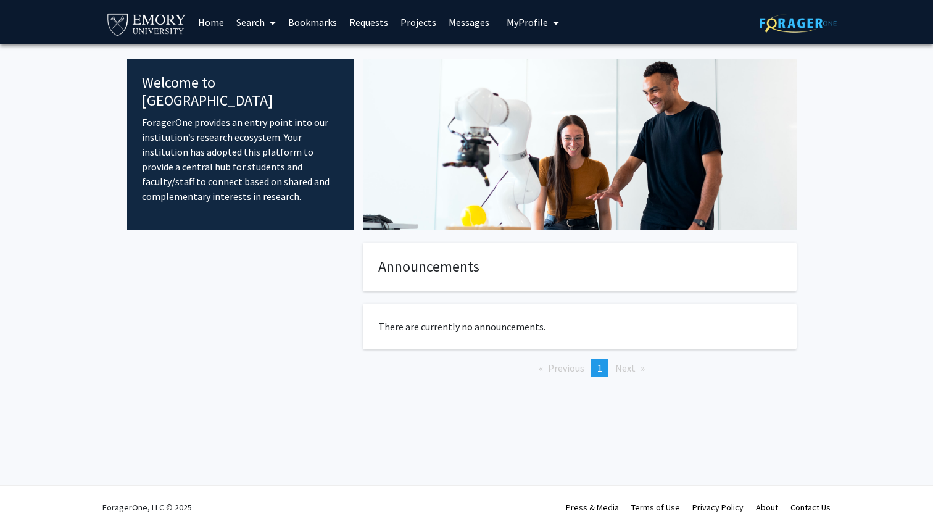
click at [507, 17] on span "My Profile" at bounding box center [527, 22] width 41 height 12
